Goal: Navigation & Orientation: Find specific page/section

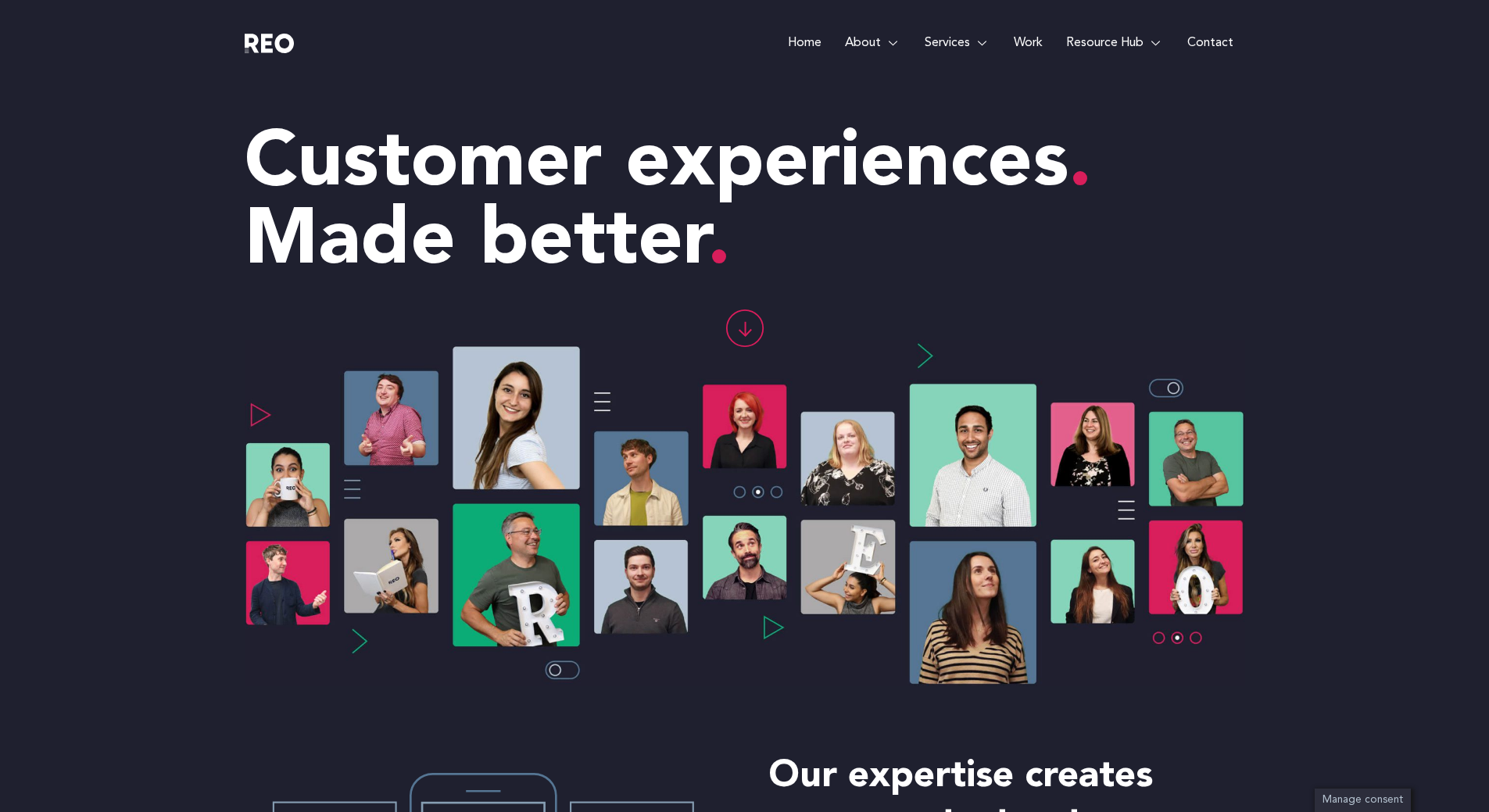
click at [1025, 42] on e-page-transition at bounding box center [744, 406] width 1489 height 812
click at [1029, 47] on link "Work" at bounding box center [1028, 42] width 52 height 86
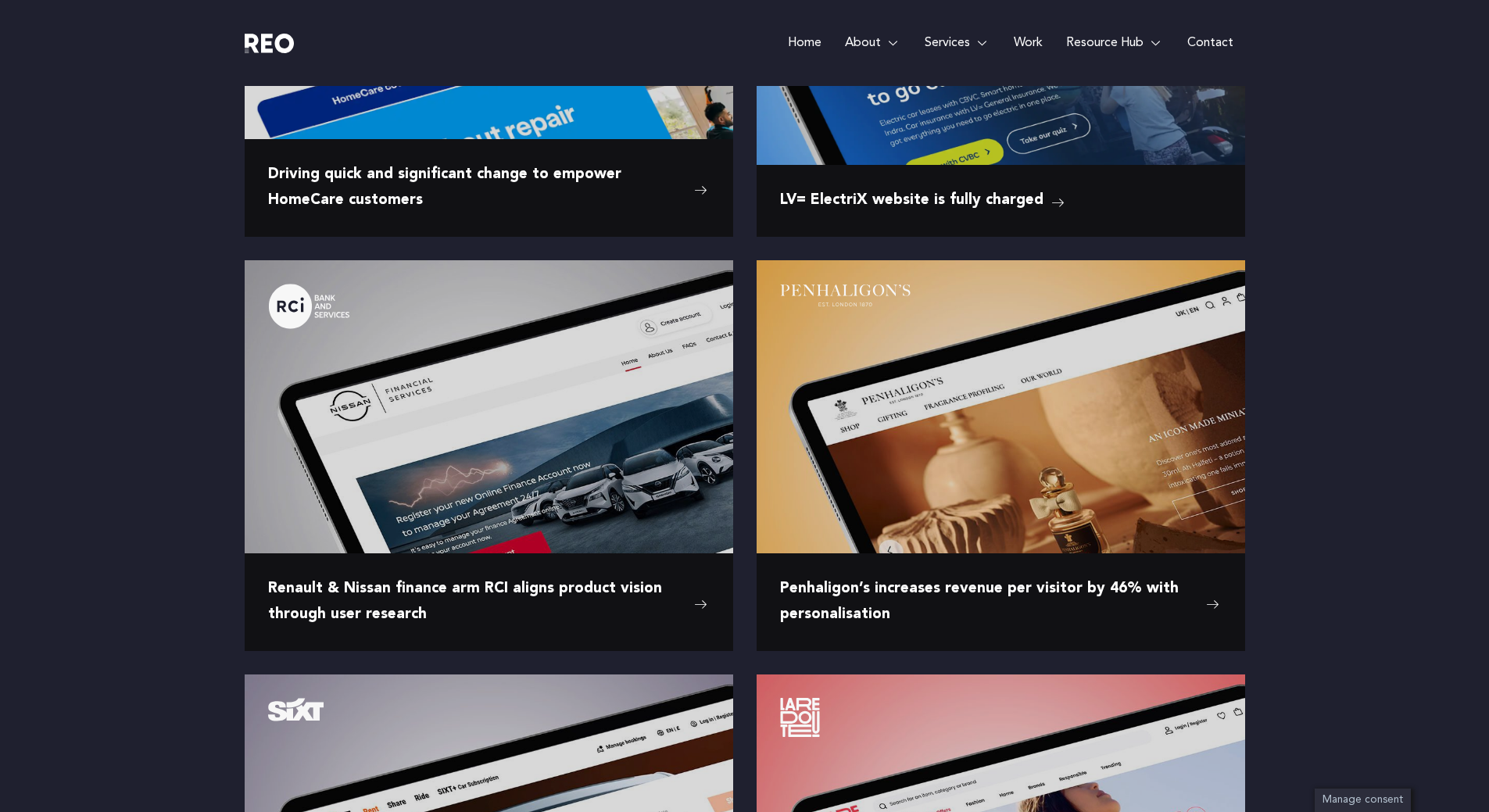
scroll to position [1485, 0]
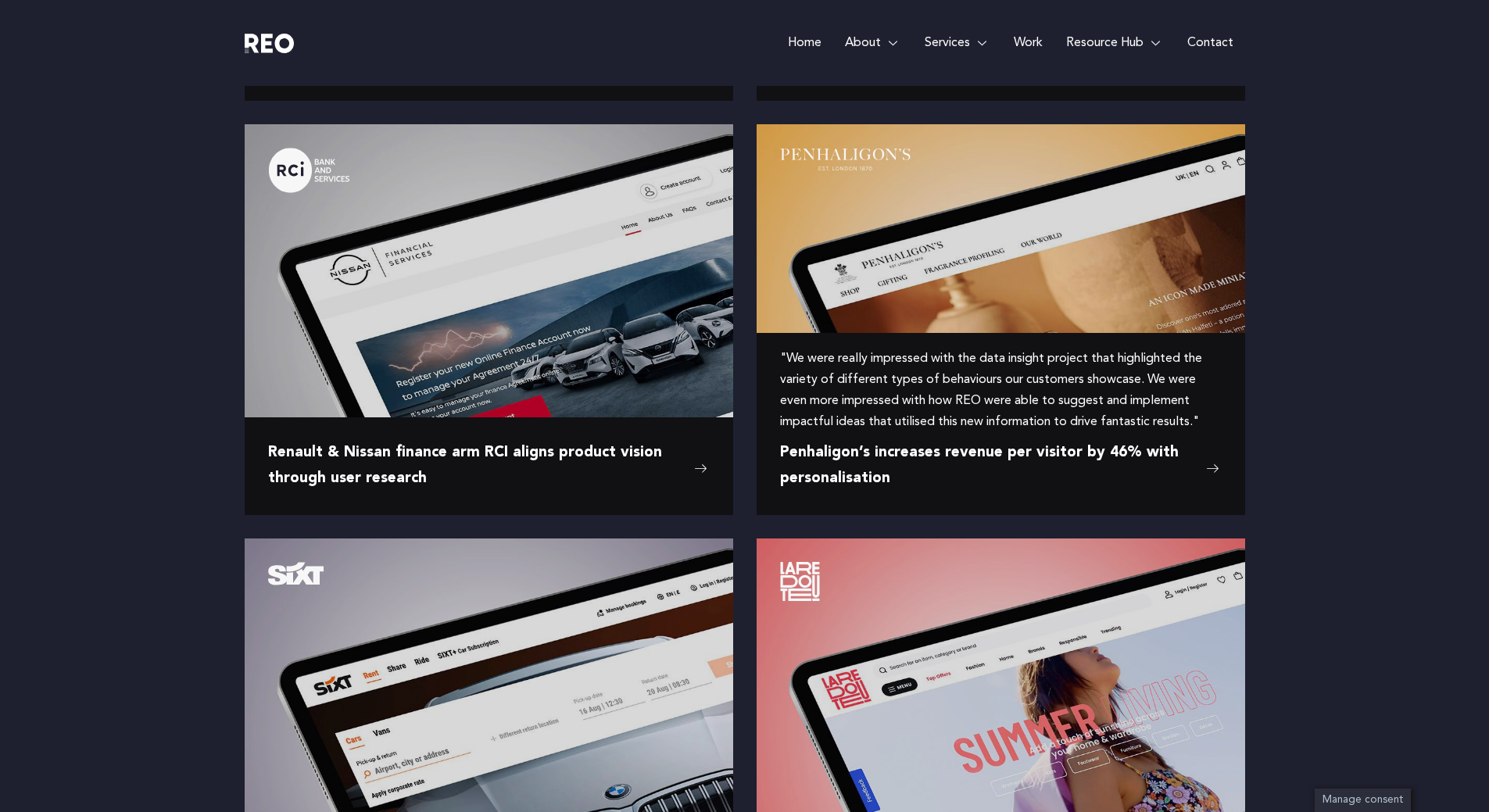
click at [886, 285] on img at bounding box center [1001, 277] width 488 height 307
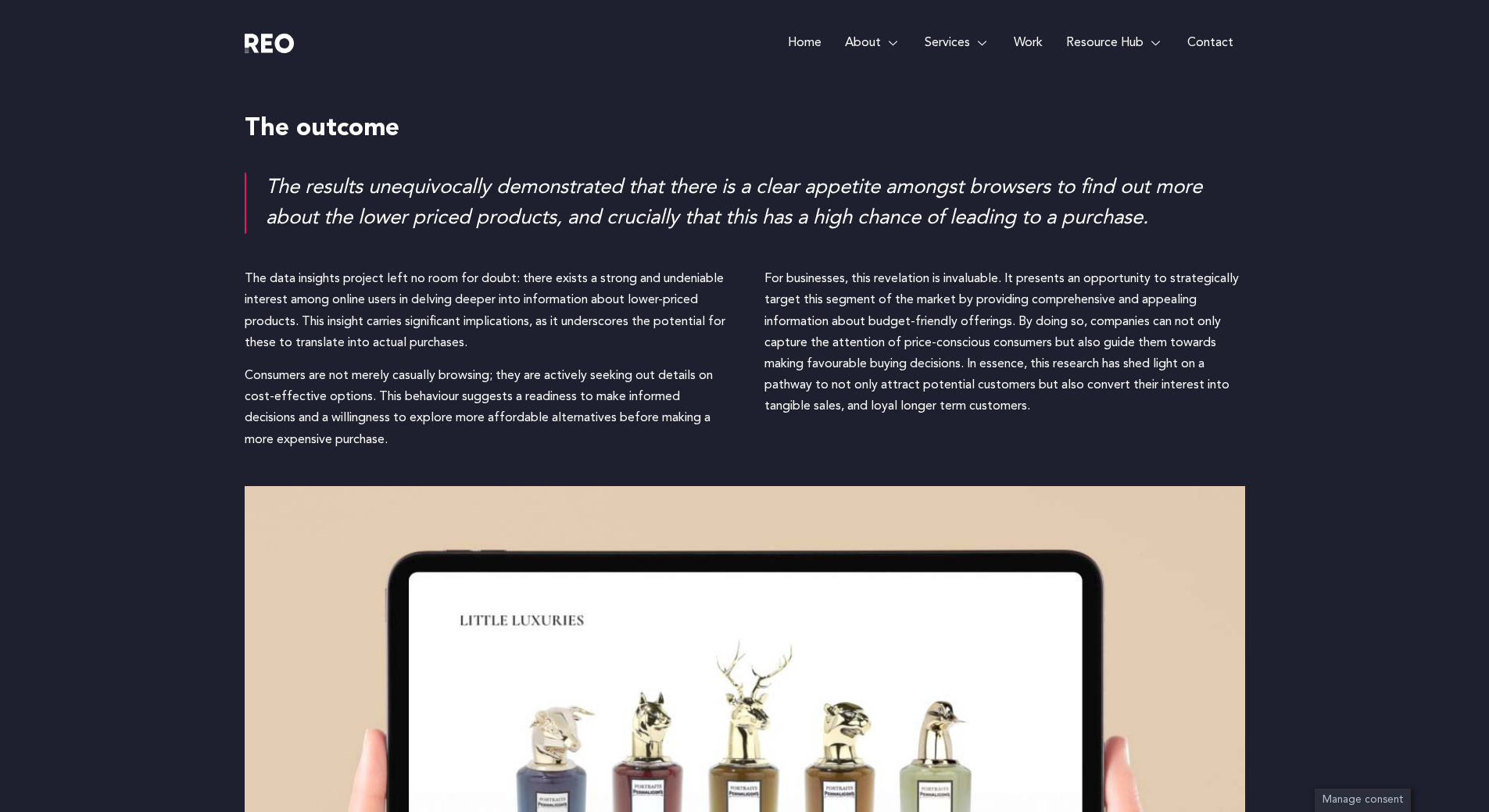
scroll to position [2734, 0]
